Goal: Task Accomplishment & Management: Complete application form

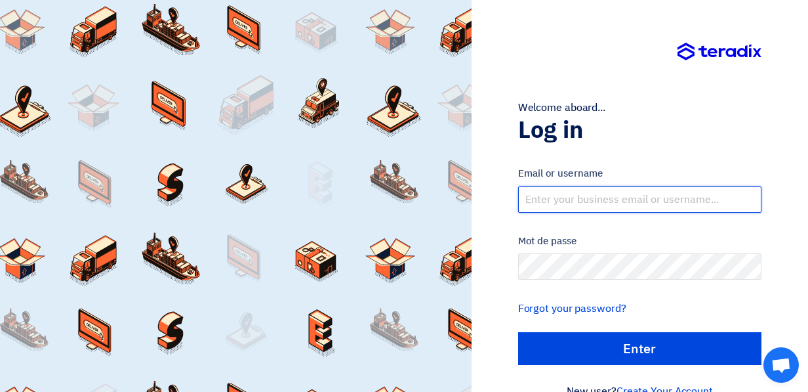
click at [613, 198] on input "text" at bounding box center [639, 199] width 243 height 26
type input "[EMAIL_ADDRESS][PERSON_NAME][DOMAIN_NAME]"
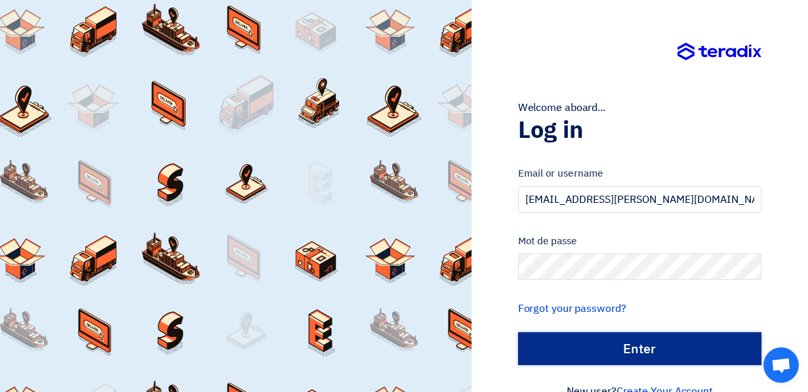
click at [658, 352] on input "الدخول" at bounding box center [639, 348] width 243 height 33
type input "Sign in"
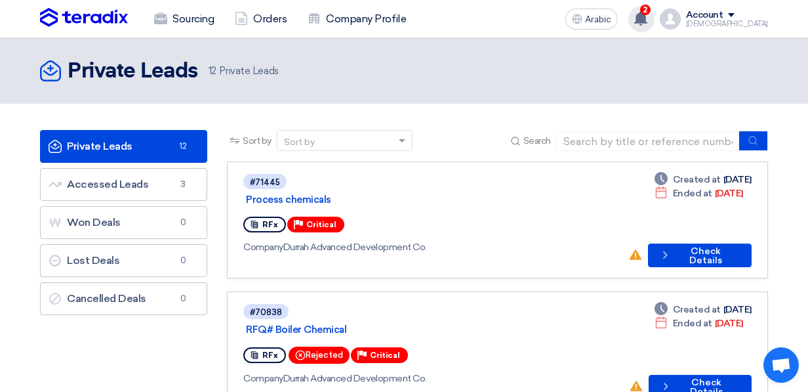
click at [651, 13] on span "2" at bounding box center [645, 10] width 10 height 10
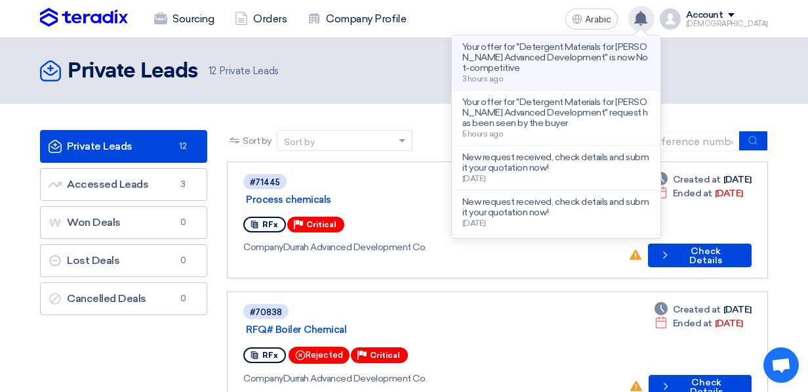
click at [576, 58] on p "Your offer for "Detergent Materials for [PERSON_NAME] Advanced Development" is …" at bounding box center [556, 57] width 188 height 31
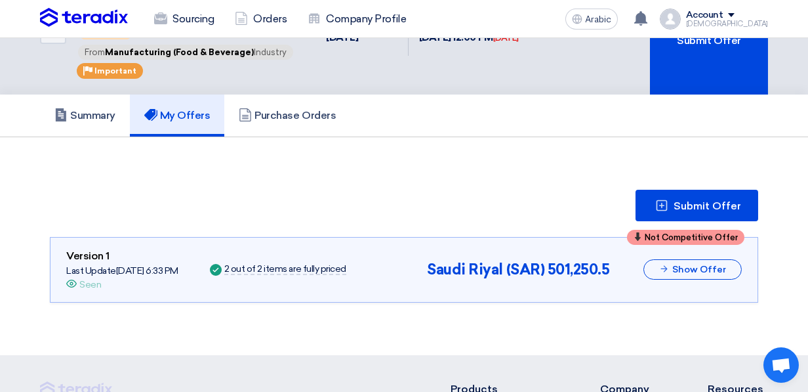
scroll to position [69, 0]
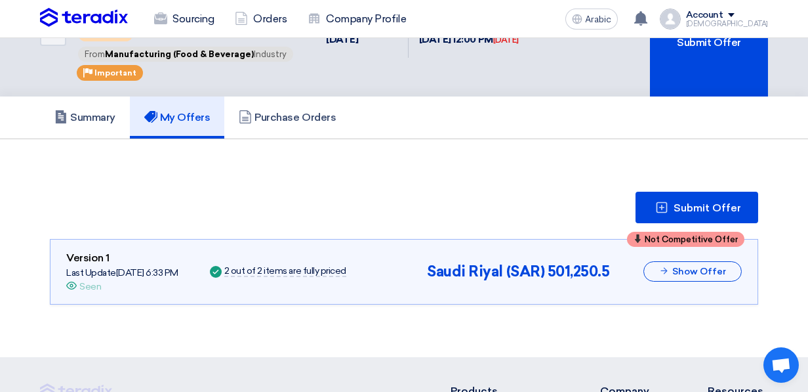
click at [554, 172] on section "Submit Offer Not Competitive Offer Version 1 Last Update [DATE] 6:33 PM Offer i…" at bounding box center [404, 247] width 728 height 165
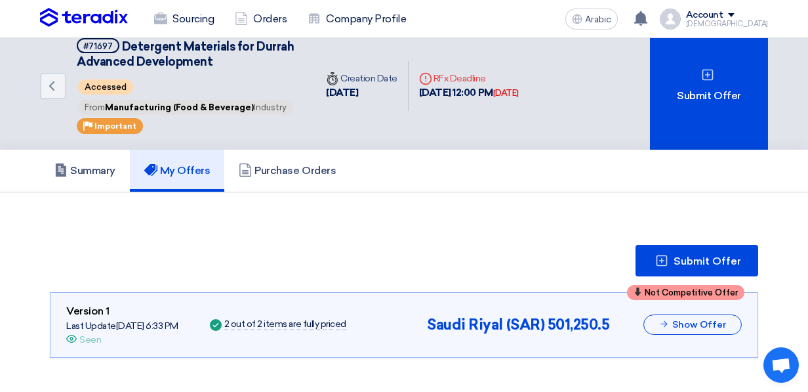
scroll to position [0, 0]
